Goal: Navigation & Orientation: Find specific page/section

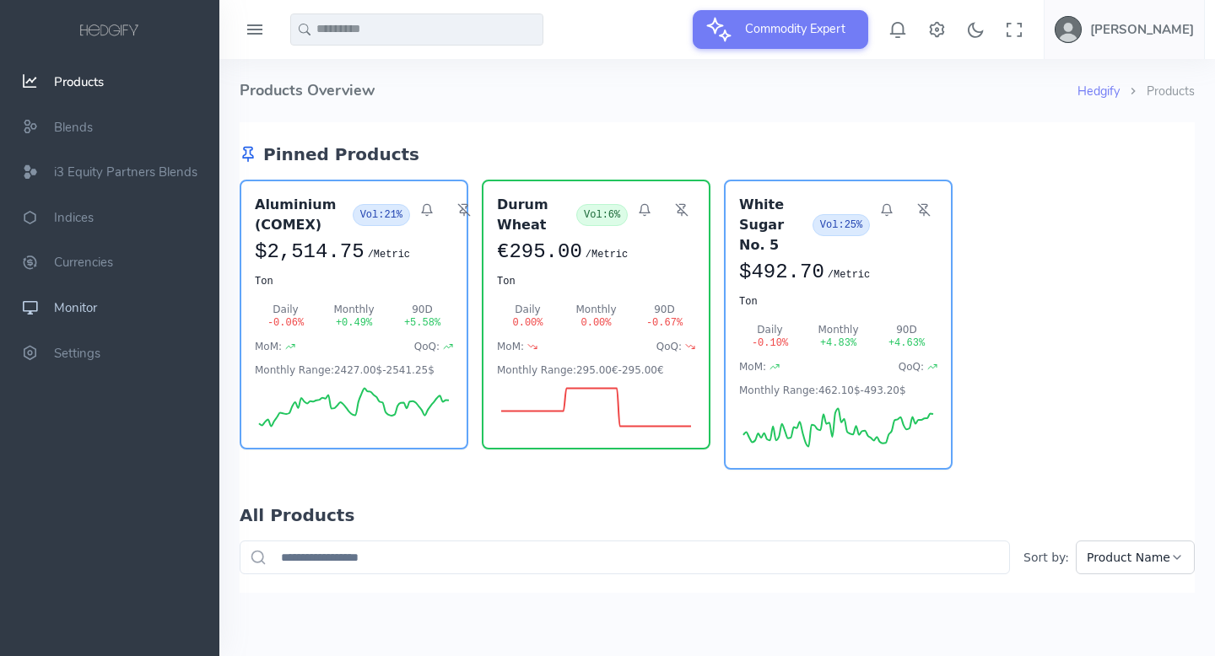
click at [83, 310] on span "Monitor" at bounding box center [75, 308] width 43 height 17
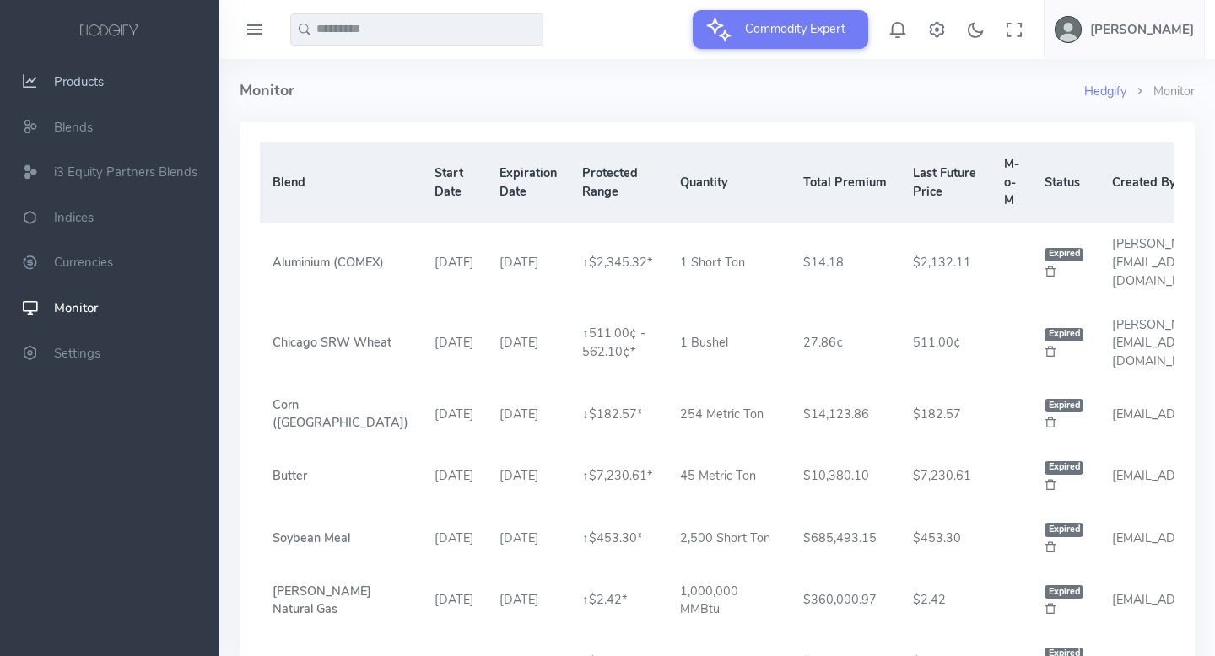
click at [90, 83] on span "Products" at bounding box center [79, 81] width 50 height 17
